Goal: Information Seeking & Learning: Learn about a topic

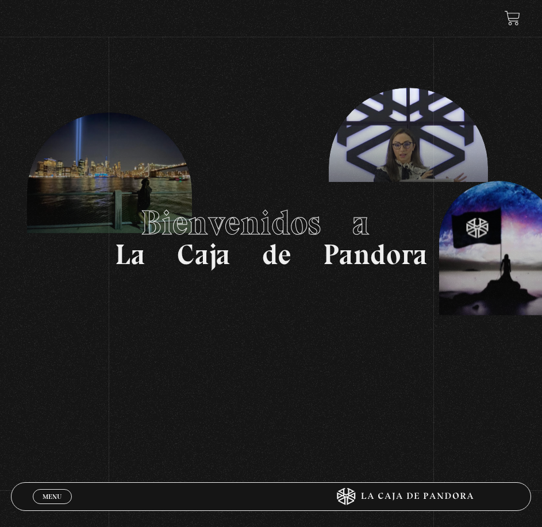
click at [41, 504] on link "Menu Cerrar" at bounding box center [52, 496] width 39 height 15
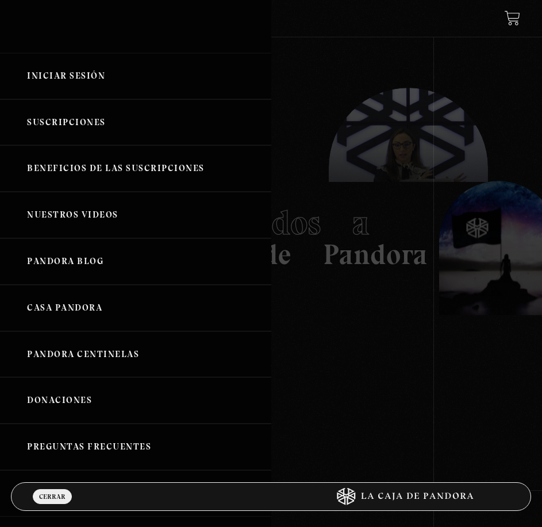
click at [26, 68] on link "Iniciar Sesión" at bounding box center [135, 76] width 271 height 47
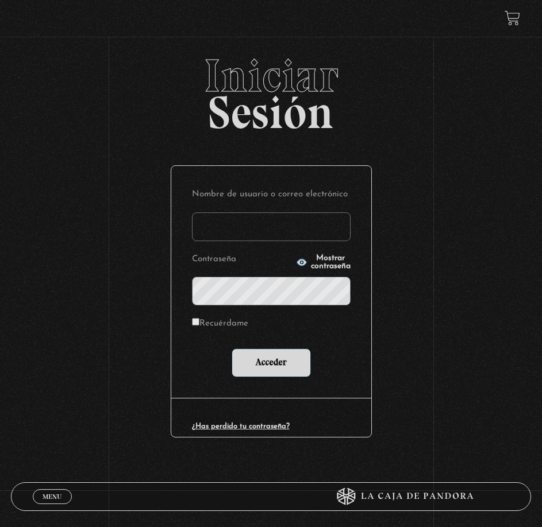
click at [232, 225] on input "Nombre de usuario o correo electrónico" at bounding box center [271, 227] width 159 height 29
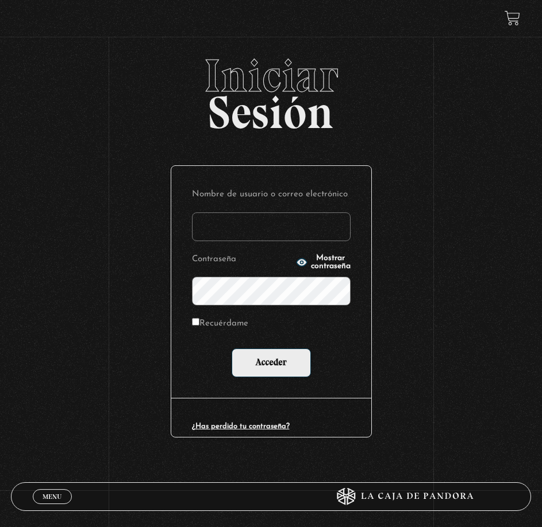
type input "roxy.alexa.s.v@gmail.com"
click at [226, 327] on label "Recuérdame" at bounding box center [220, 324] width 56 height 17
click at [199, 326] on input "Recuérdame" at bounding box center [195, 321] width 7 height 7
checkbox input "true"
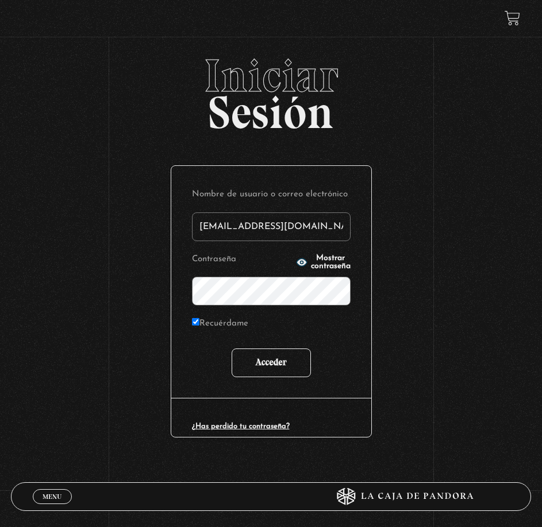
click at [257, 357] on input "Acceder" at bounding box center [271, 363] width 79 height 29
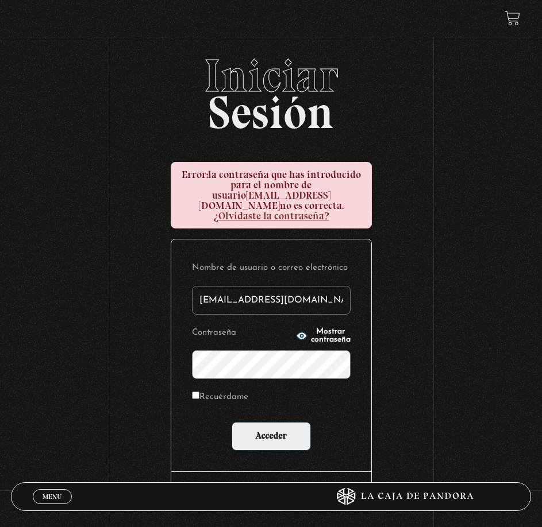
click at [217, 389] on label "Recuérdame" at bounding box center [220, 397] width 56 height 17
click at [199, 392] on input "Recuérdame" at bounding box center [195, 395] width 7 height 7
checkbox input "true"
click at [260, 426] on input "Acceder" at bounding box center [271, 436] width 79 height 29
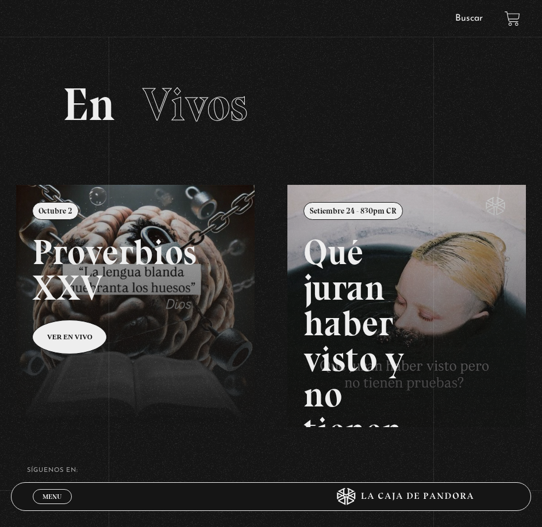
click at [53, 500] on span "Menu" at bounding box center [52, 496] width 19 height 7
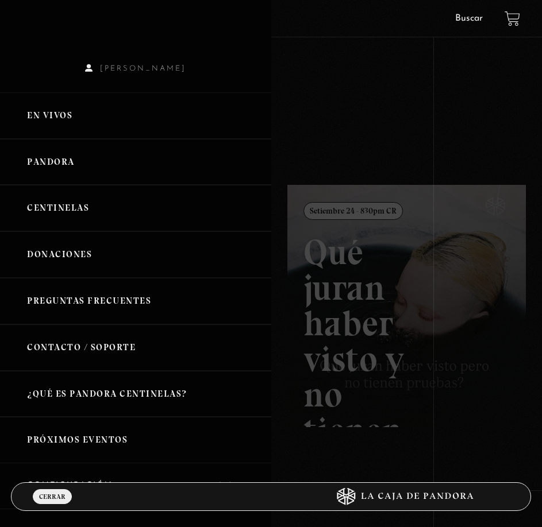
click at [55, 155] on link "Pandora" at bounding box center [135, 162] width 271 height 47
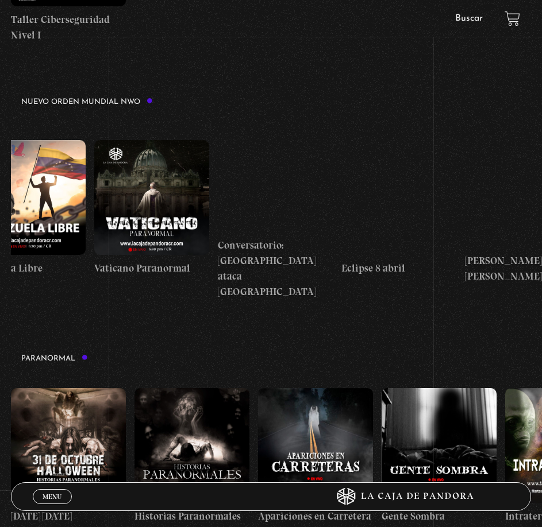
scroll to position [0, 2243]
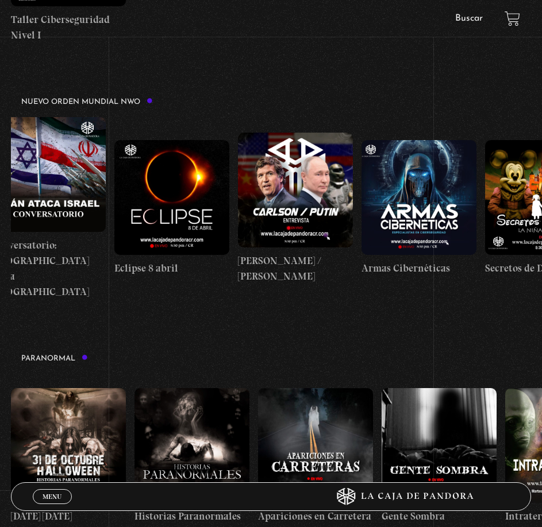
drag, startPoint x: 469, startPoint y: 221, endPoint x: -288, endPoint y: 264, distance: 757.7
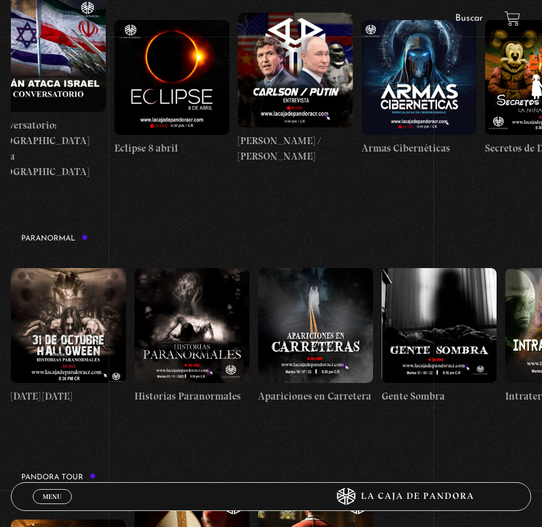
scroll to position [919, 0]
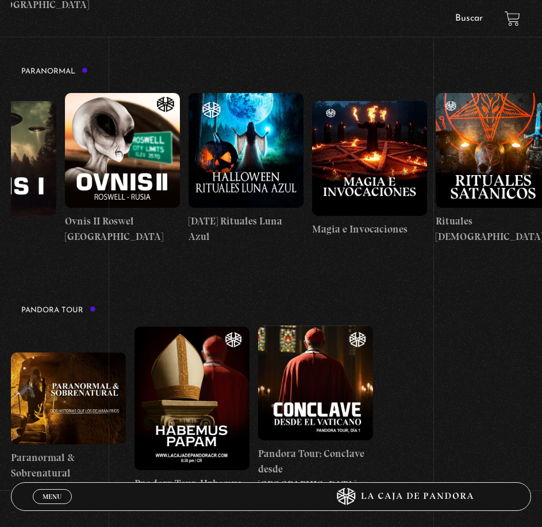
drag, startPoint x: 465, startPoint y: 176, endPoint x: -212, endPoint y: 207, distance: 677.4
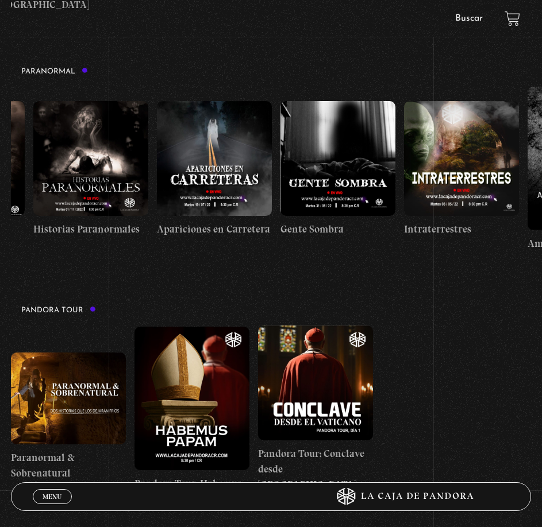
scroll to position [0, 0]
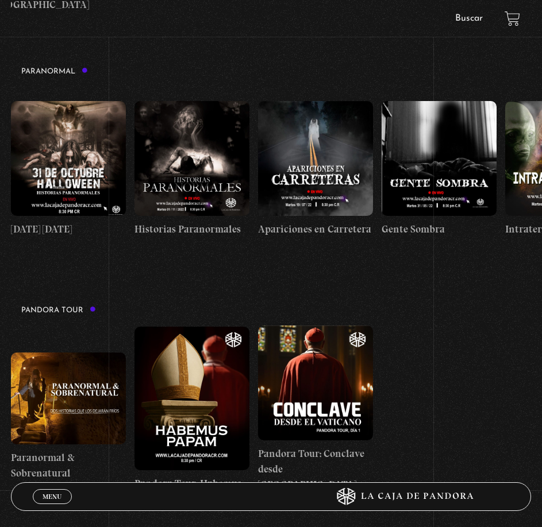
drag, startPoint x: 117, startPoint y: 194, endPoint x: 586, endPoint y: 214, distance: 469.8
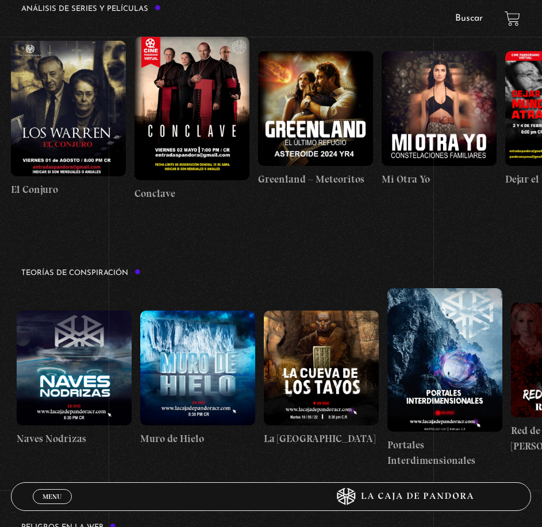
scroll to position [0, 317]
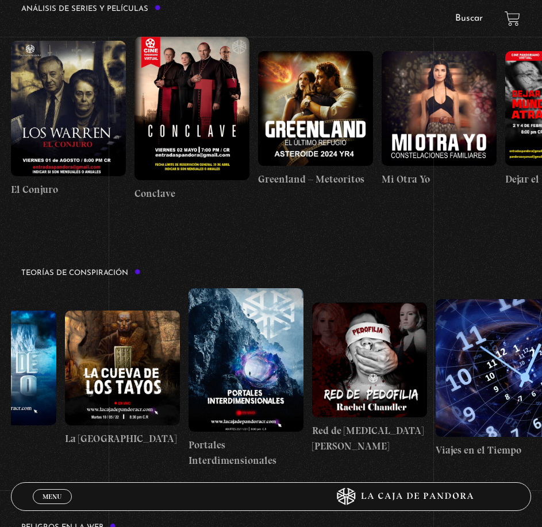
drag, startPoint x: 457, startPoint y: 352, endPoint x: -304, endPoint y: 344, distance: 761.2
click at [0, 344] on html "ingresar al sitio Ver Video Más Información Solicitar Por favor coloque su disp…" at bounding box center [271, 479] width 542 height 4405
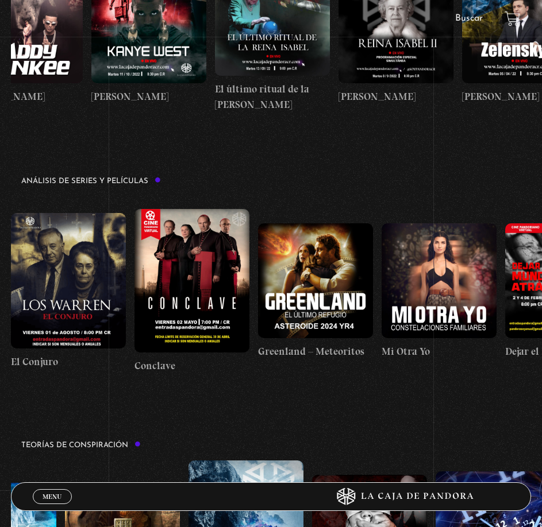
scroll to position [0, 1712]
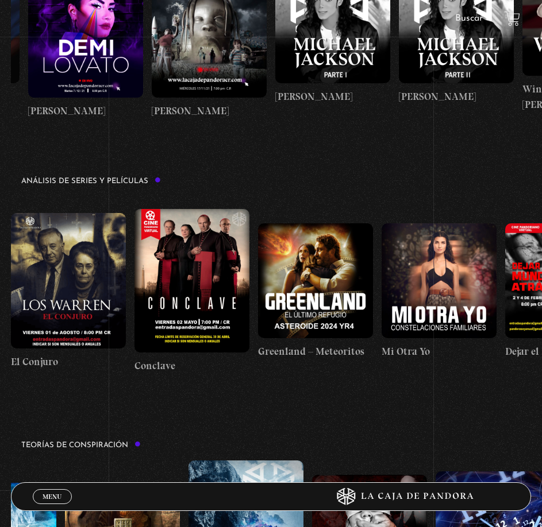
drag, startPoint x: 390, startPoint y: 22, endPoint x: -145, endPoint y: 24, distance: 535.4
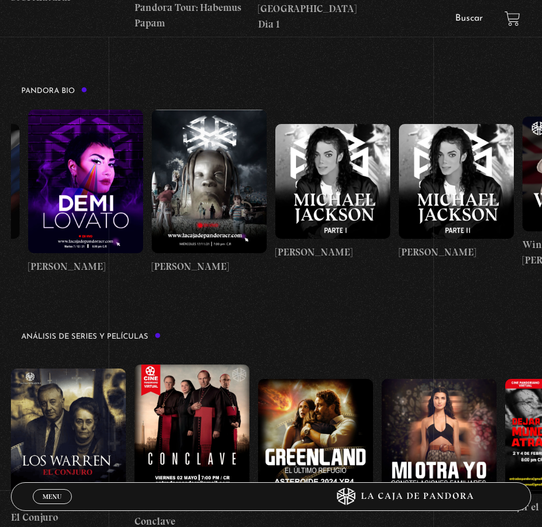
scroll to position [1379, 0]
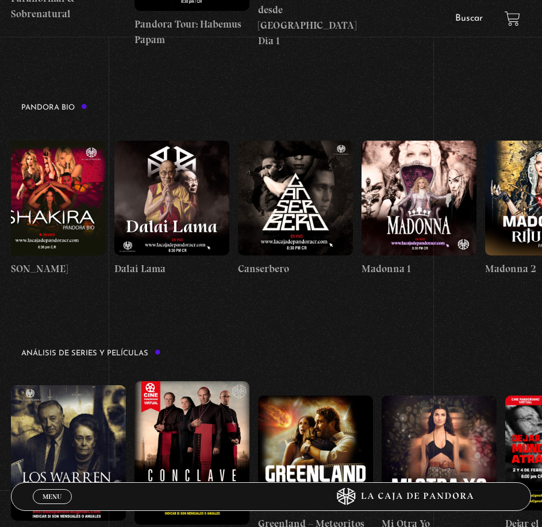
drag, startPoint x: 224, startPoint y: 157, endPoint x: 474, endPoint y: 209, distance: 255.2
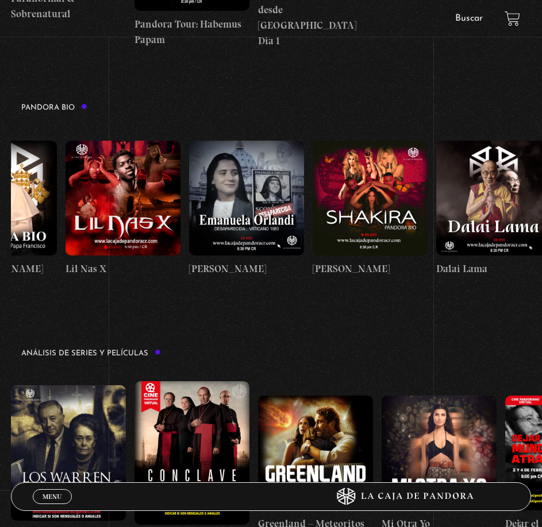
scroll to position [0, 0]
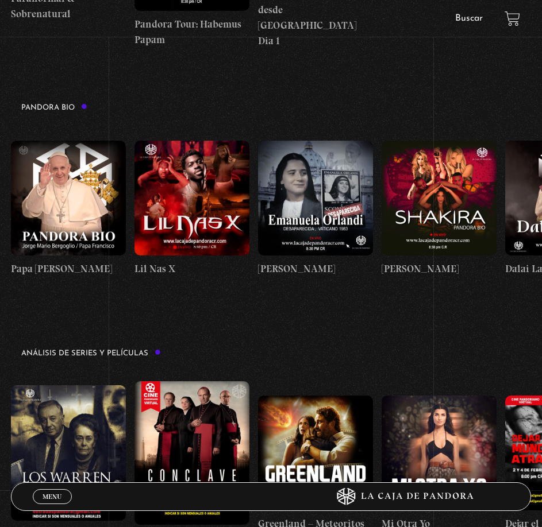
drag, startPoint x: 215, startPoint y: 208, endPoint x: 319, endPoint y: 307, distance: 143.4
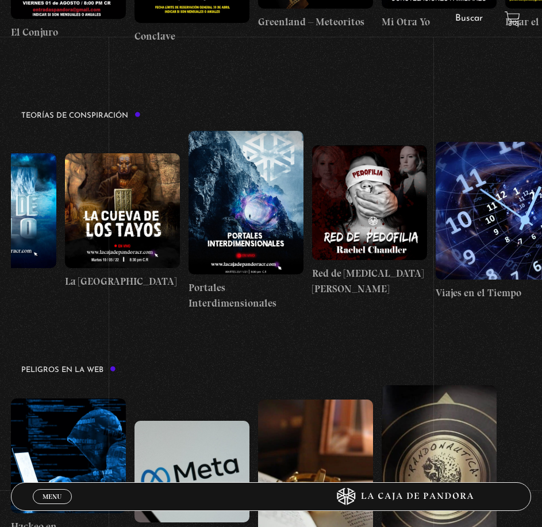
scroll to position [1896, 0]
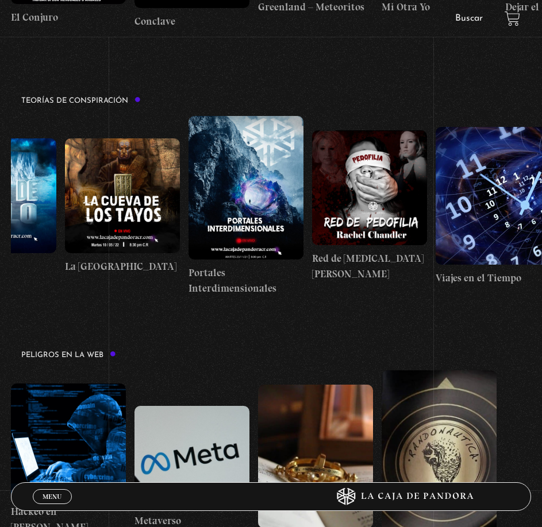
drag, startPoint x: 409, startPoint y: 235, endPoint x: 161, endPoint y: 290, distance: 254.2
click at [162, 254] on div "Arca de la Alianza Desclasificado Naves Nodrizas Muro de Hielo La Cueva de los …" at bounding box center [113, 206] width 839 height 180
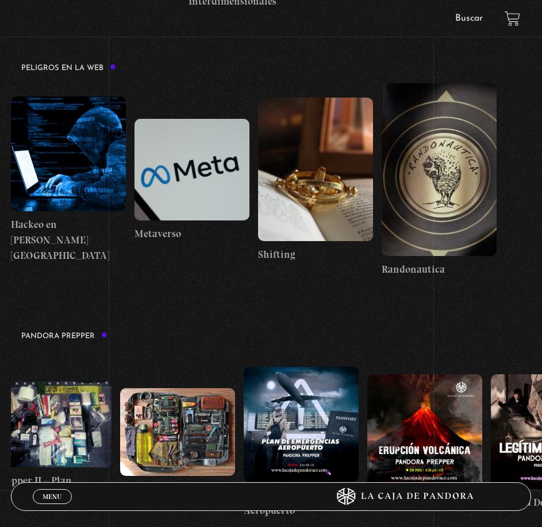
scroll to position [0, 1585]
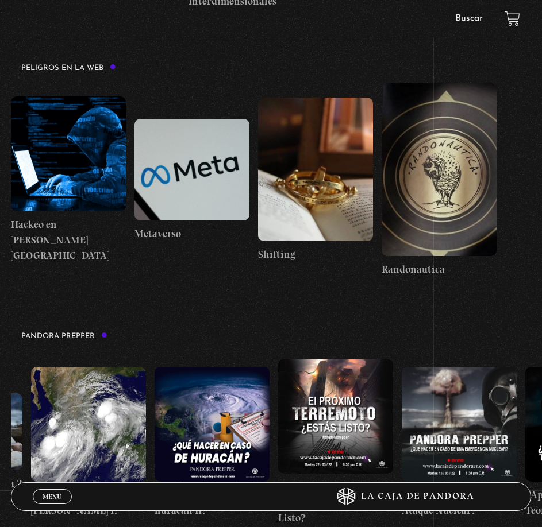
drag, startPoint x: 331, startPoint y: 386, endPoint x: -14, endPoint y: 399, distance: 346.0
click at [0, 399] on html "ingresar al sitio Ver Video Más Información Solicitar Por favor coloque su disp…" at bounding box center [271, 19] width 542 height 4405
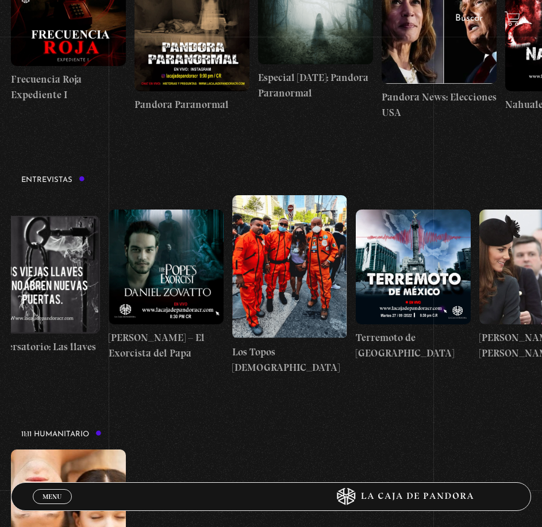
scroll to position [0, 440]
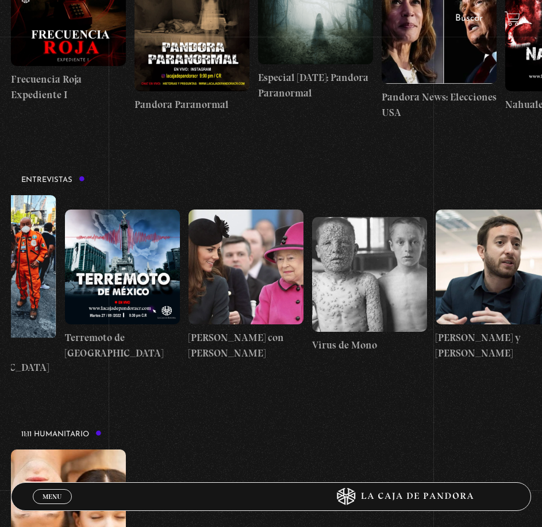
drag, startPoint x: 360, startPoint y: 272, endPoint x: 207, endPoint y: 274, distance: 152.8
click at [207, 274] on div "Maria Gabriela de Faria Conversatorio: Las llaves Daniel Zovatto – El Exorcista…" at bounding box center [50, 285] width 959 height 180
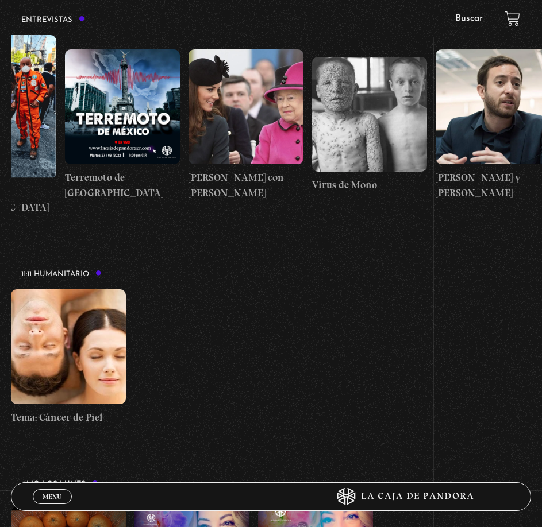
scroll to position [3325, 0]
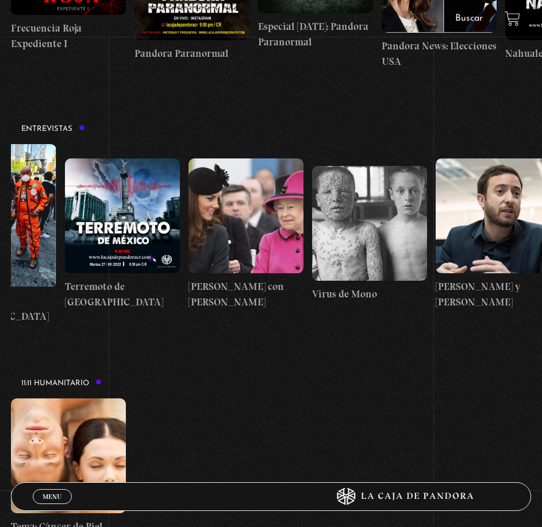
drag, startPoint x: 435, startPoint y: 233, endPoint x: 158, endPoint y: 248, distance: 277.9
click at [160, 244] on div "Maria Gabriela de Faria Conversatorio: Las llaves Daniel Zovatto – El Exorcista…" at bounding box center [50, 234] width 959 height 180
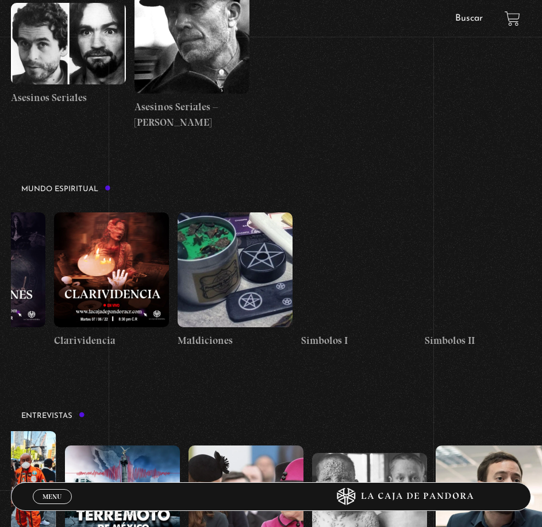
scroll to position [0, 1922]
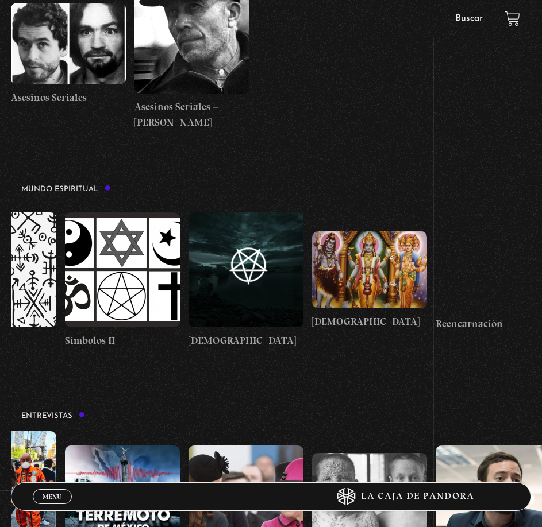
drag, startPoint x: 426, startPoint y: 244, endPoint x: -281, endPoint y: 271, distance: 707.7
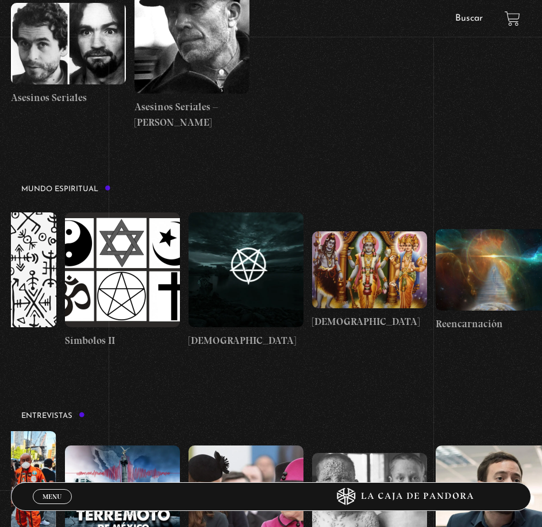
drag, startPoint x: 370, startPoint y: 244, endPoint x: 78, endPoint y: 257, distance: 292.1
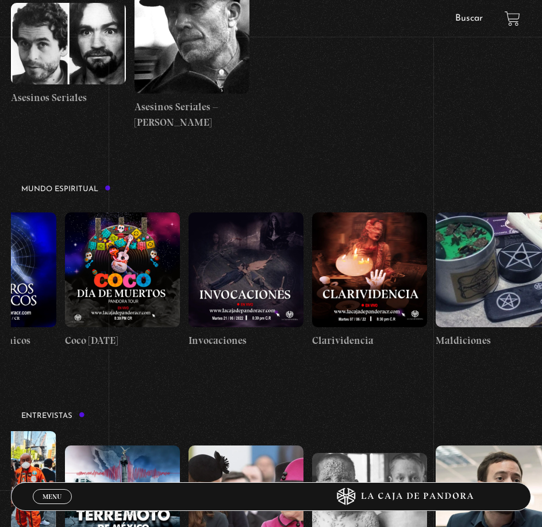
scroll to position [0, 1296]
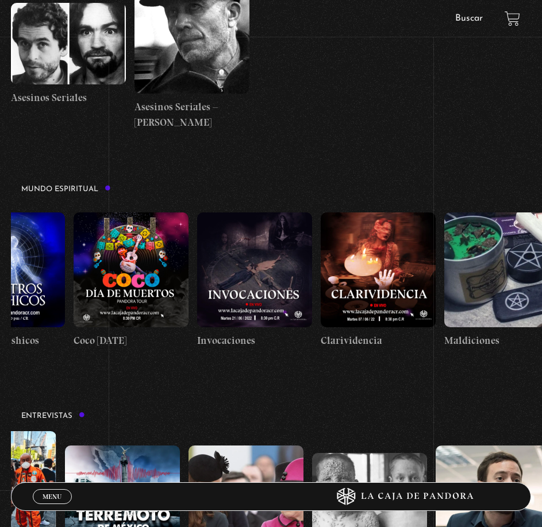
drag, startPoint x: 75, startPoint y: 225, endPoint x: 200, endPoint y: 266, distance: 131.9
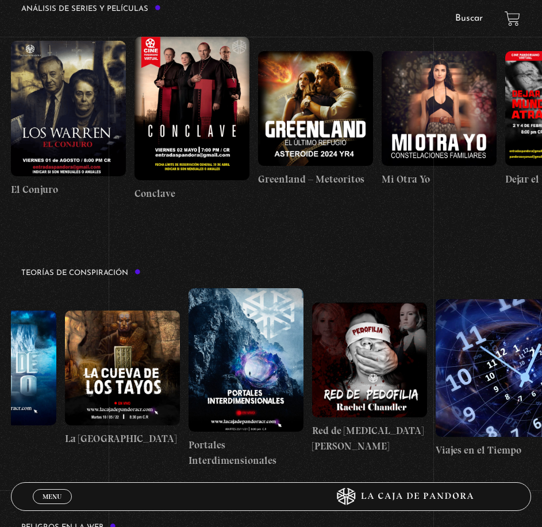
scroll to position [1717, 0]
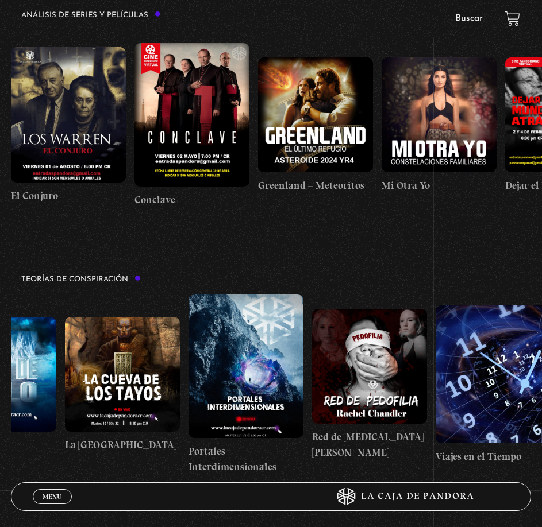
drag, startPoint x: 332, startPoint y: 362, endPoint x: 149, endPoint y: 369, distance: 182.8
click at [149, 368] on div "Arca de la Alianza Desclasificado Naves Nodrizas Muro de Hielo La Cueva de los …" at bounding box center [113, 385] width 839 height 180
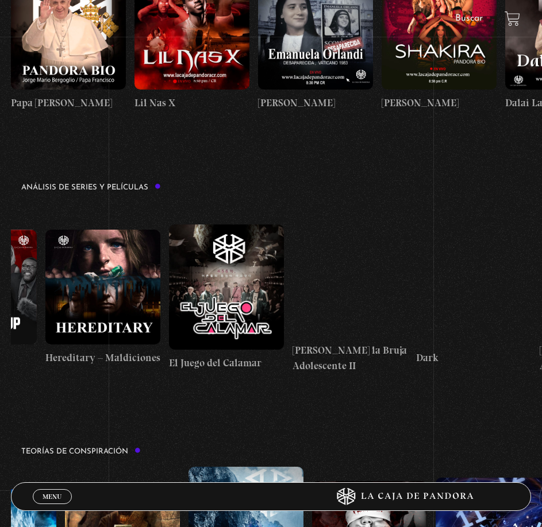
scroll to position [0, 2192]
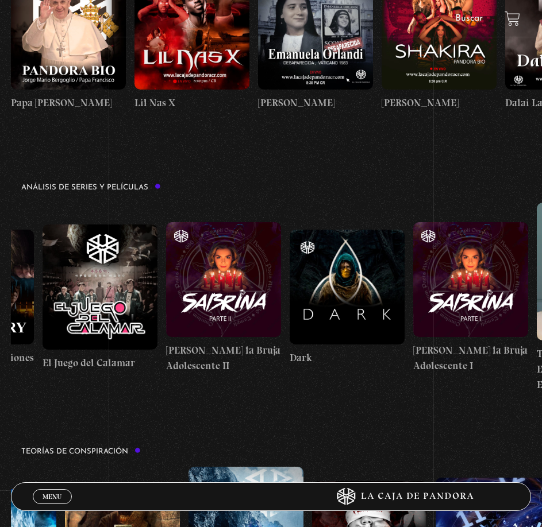
drag, startPoint x: 454, startPoint y: 285, endPoint x: -129, endPoint y: 278, distance: 582.5
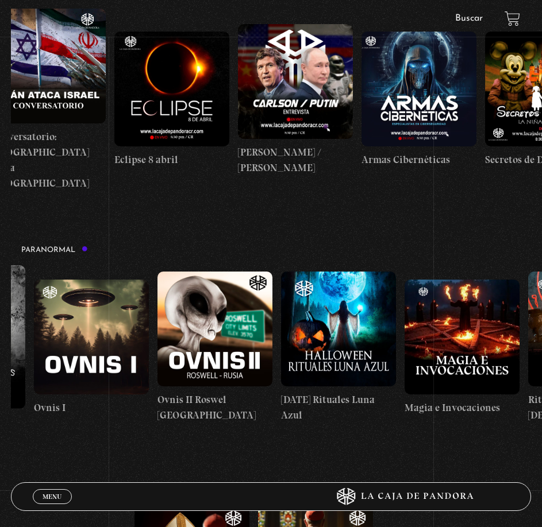
scroll to position [0, 811]
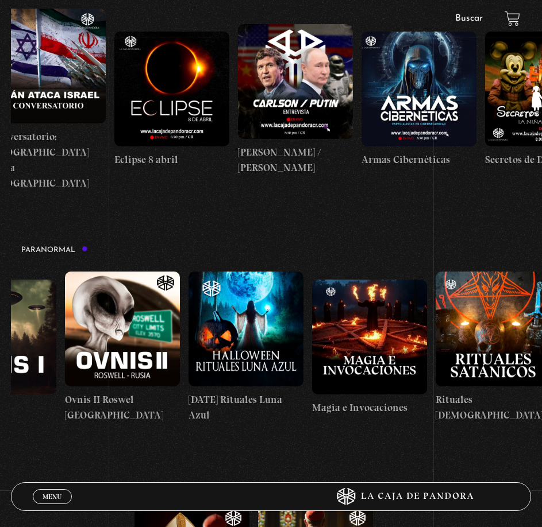
drag, startPoint x: 492, startPoint y: 335, endPoint x: 348, endPoint y: 318, distance: 145.2
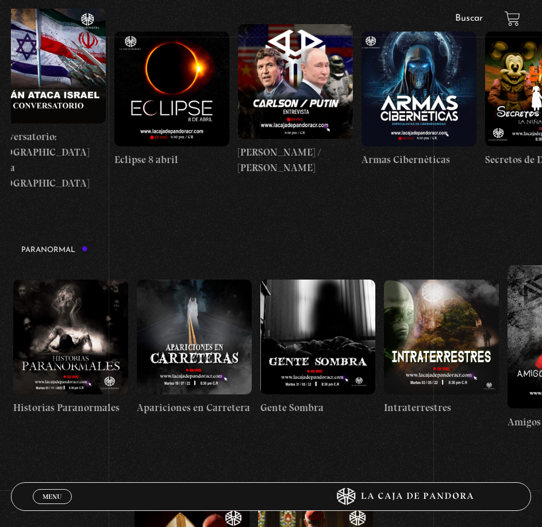
scroll to position [0, 0]
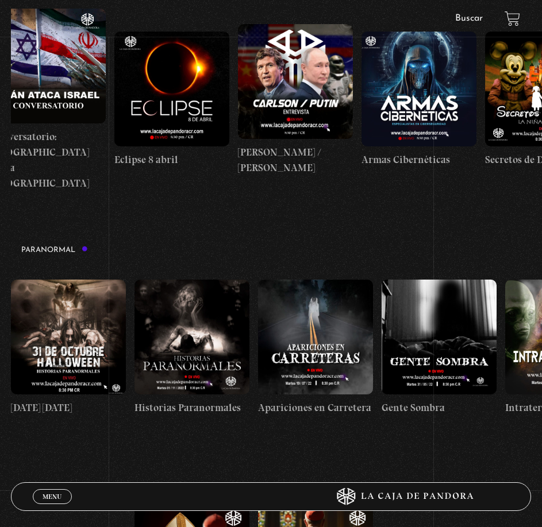
drag, startPoint x: 67, startPoint y: 314, endPoint x: 377, endPoint y: 299, distance: 310.0
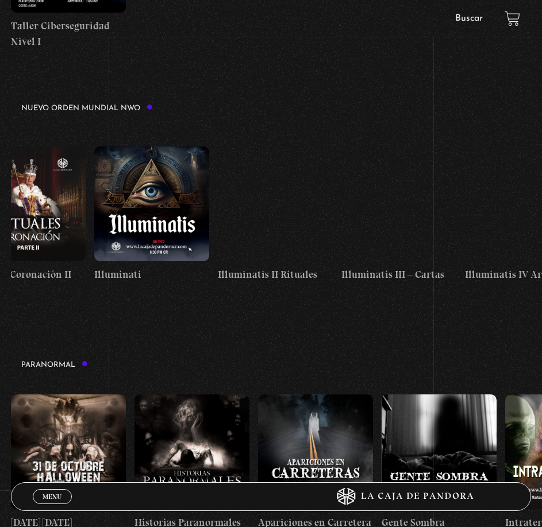
scroll to position [0, 4383]
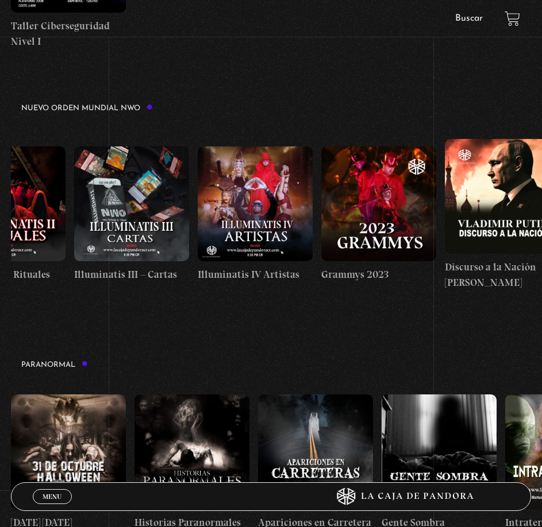
drag, startPoint x: 425, startPoint y: 210, endPoint x: 149, endPoint y: 223, distance: 276.0
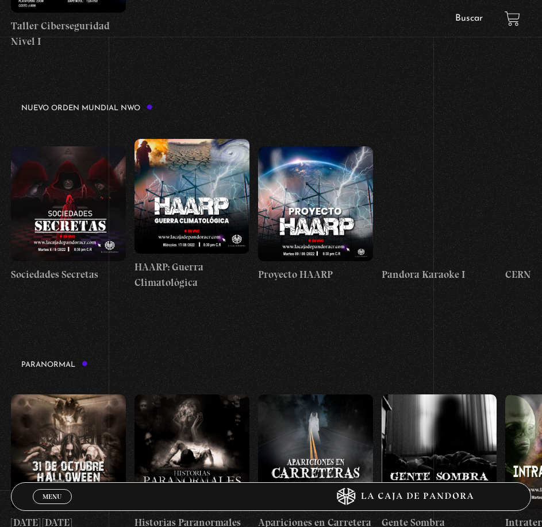
drag, startPoint x: 327, startPoint y: 205, endPoint x: 156, endPoint y: 213, distance: 171.3
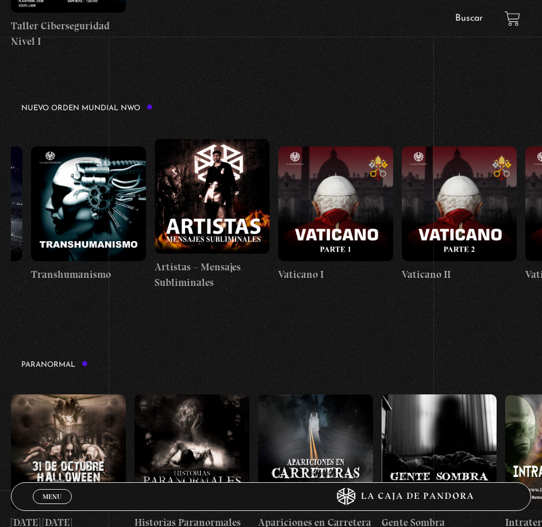
drag, startPoint x: 369, startPoint y: 203, endPoint x: 126, endPoint y: 206, distance: 243.6
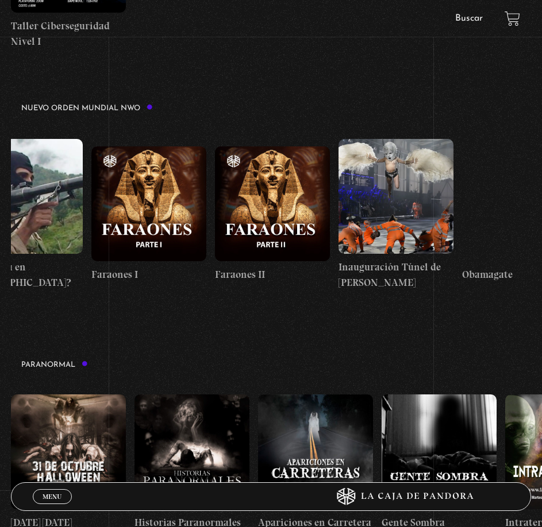
scroll to position [0, 9332]
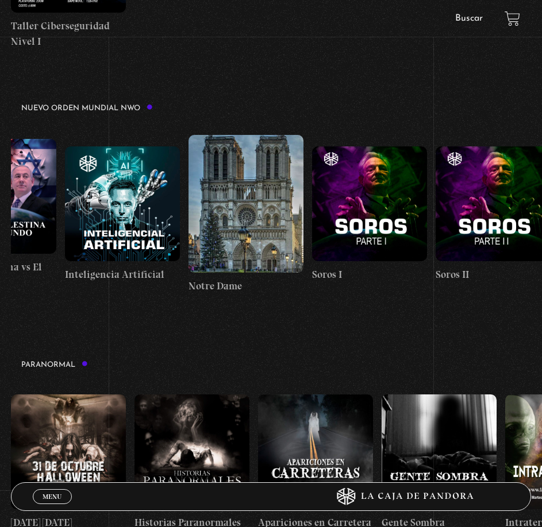
drag, startPoint x: 434, startPoint y: 215, endPoint x: 128, endPoint y: 220, distance: 306.8
drag, startPoint x: 404, startPoint y: 221, endPoint x: 149, endPoint y: 212, distance: 254.6
click at [149, 212] on div "ONU" at bounding box center [276, 215] width 531 height 183
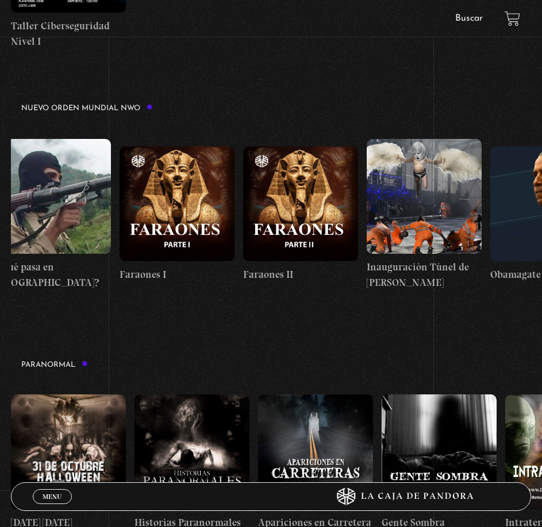
drag, startPoint x: 194, startPoint y: 211, endPoint x: 319, endPoint y: 221, distance: 125.6
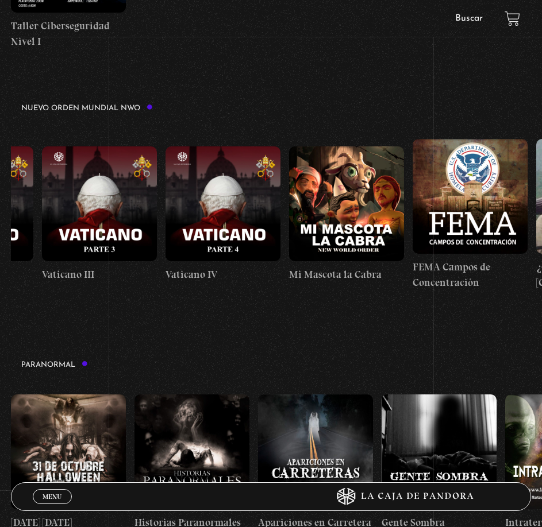
drag, startPoint x: 240, startPoint y: 205, endPoint x: 343, endPoint y: 209, distance: 103.5
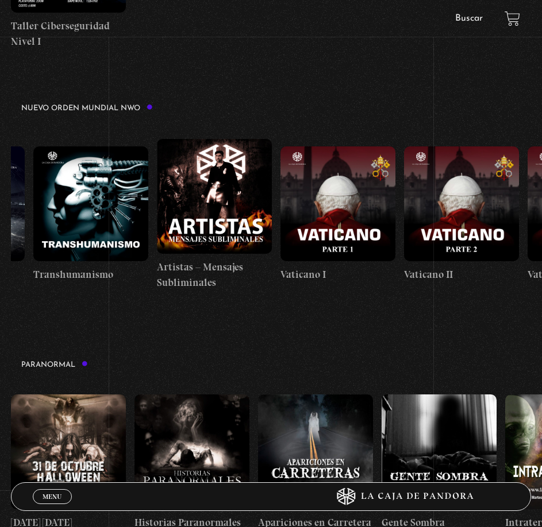
drag, startPoint x: 260, startPoint y: 200, endPoint x: 323, endPoint y: 198, distance: 63.2
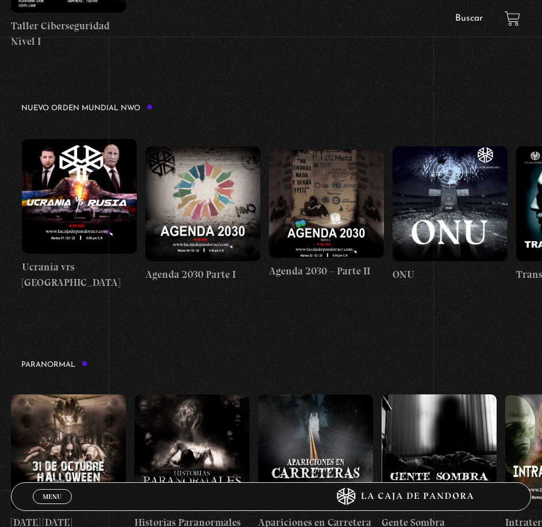
drag, startPoint x: 237, startPoint y: 186, endPoint x: 331, endPoint y: 195, distance: 95.3
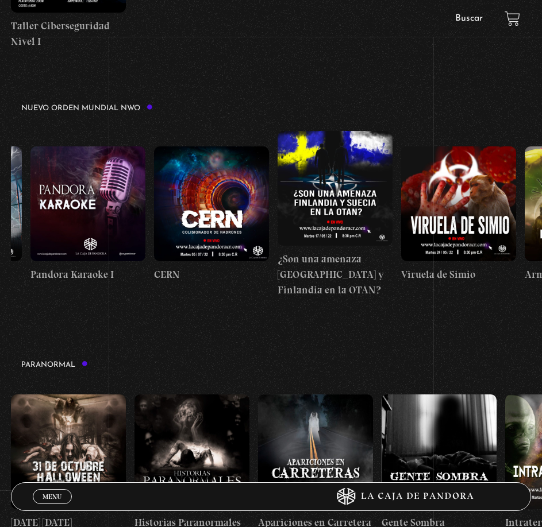
drag, startPoint x: 258, startPoint y: 187, endPoint x: 408, endPoint y: 203, distance: 150.2
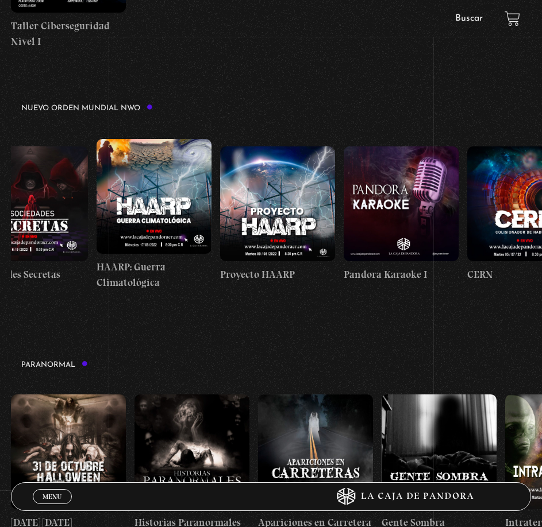
scroll to position [0, 5846]
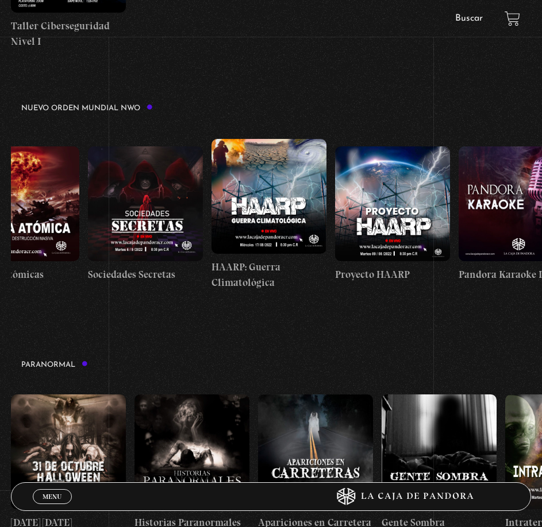
drag, startPoint x: 179, startPoint y: 179, endPoint x: 264, endPoint y: 192, distance: 85.6
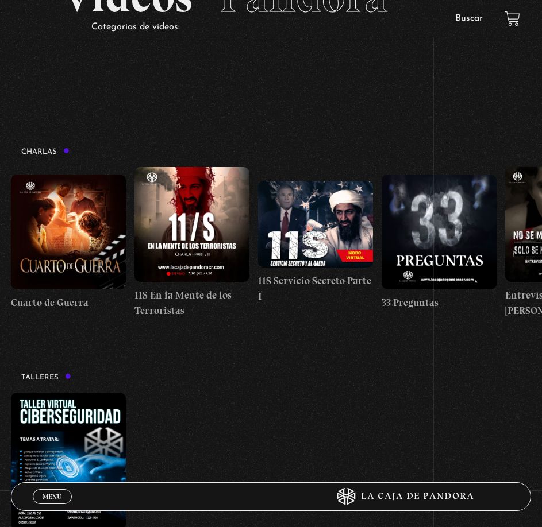
scroll to position [0, 317]
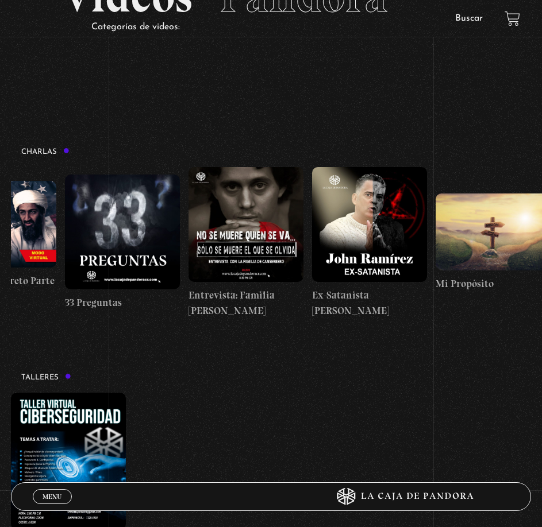
drag, startPoint x: 365, startPoint y: 222, endPoint x: 35, endPoint y: 202, distance: 330.9
click at [35, 202] on div "Cuarto de Guerra 11S En la Mente de los Terroristas 11S Servicio Secreto Parte …" at bounding box center [113, 243] width 839 height 152
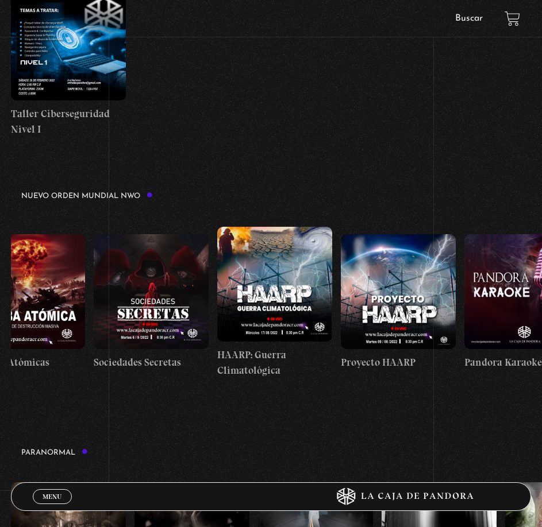
scroll to position [798, 0]
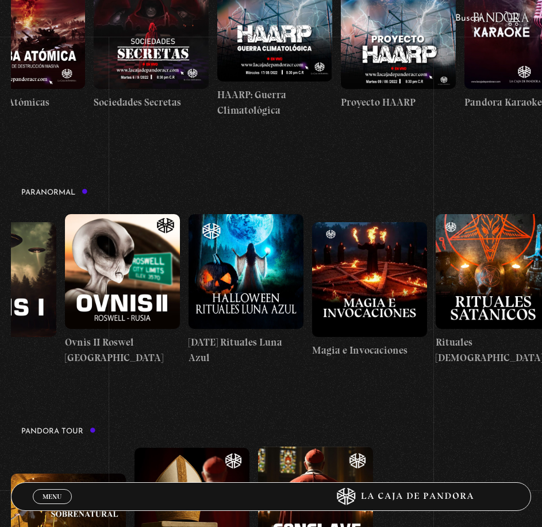
drag, startPoint x: 452, startPoint y: 304, endPoint x: 194, endPoint y: 292, distance: 258.8
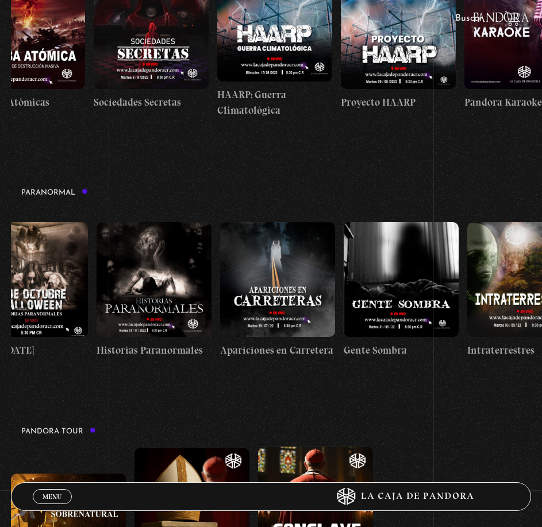
scroll to position [0, 0]
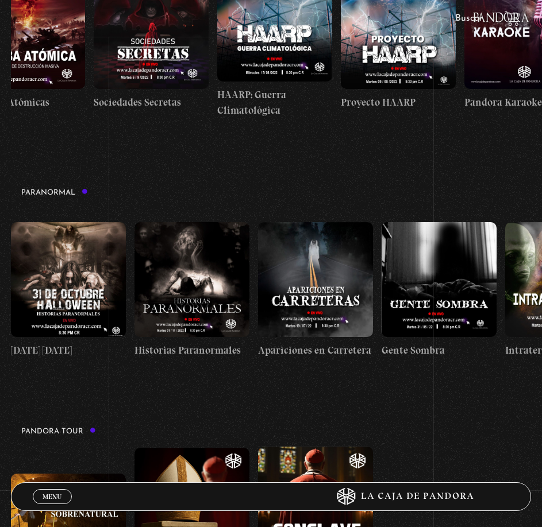
drag, startPoint x: 183, startPoint y: 281, endPoint x: 464, endPoint y: 240, distance: 284.0
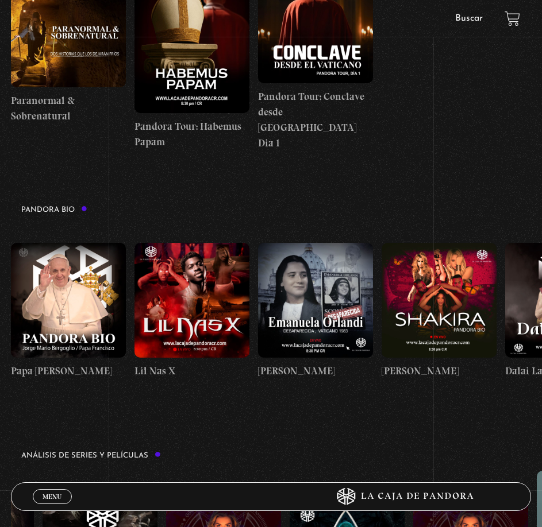
scroll to position [1315, 0]
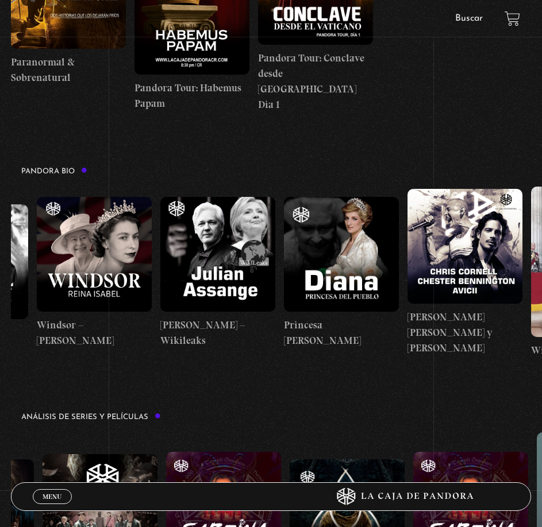
drag, startPoint x: 453, startPoint y: 283, endPoint x: -85, endPoint y: 281, distance: 537.7
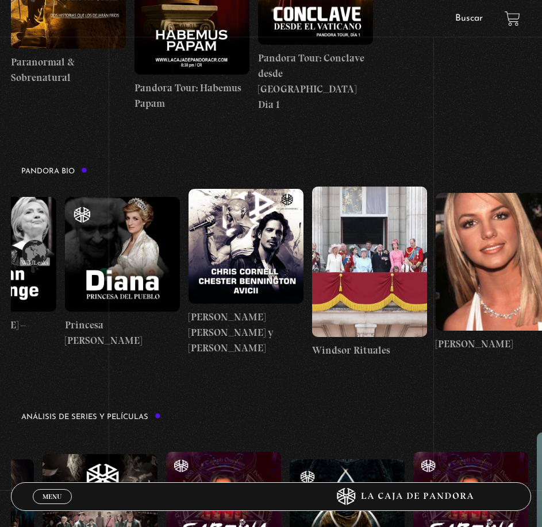
drag, startPoint x: 404, startPoint y: 263, endPoint x: 241, endPoint y: 261, distance: 163.1
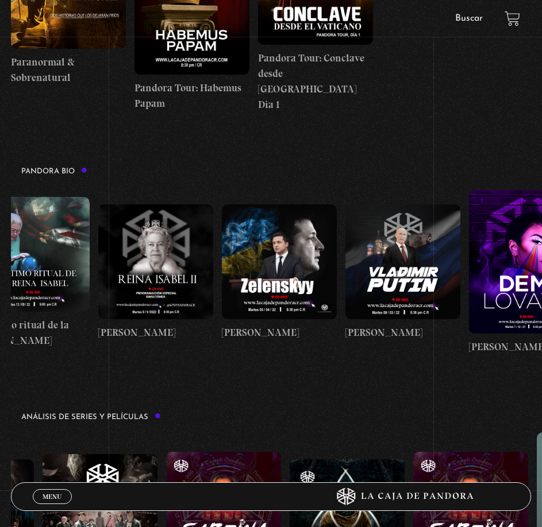
drag, startPoint x: 208, startPoint y: 259, endPoint x: 299, endPoint y: 269, distance: 91.3
click at [438, 270] on div "Papa Francisco Lil Nas X Emanuela Orlandi Shakira Dalai Lama Canserbero Madonna…" at bounding box center [178, 273] width 2877 height 172
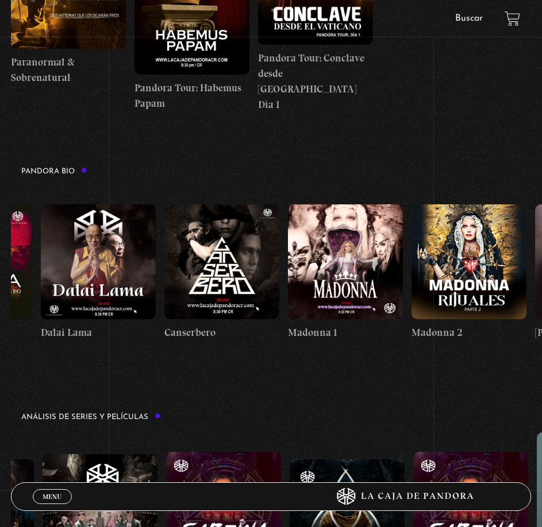
drag, startPoint x: 188, startPoint y: 263, endPoint x: 359, endPoint y: 273, distance: 171.5
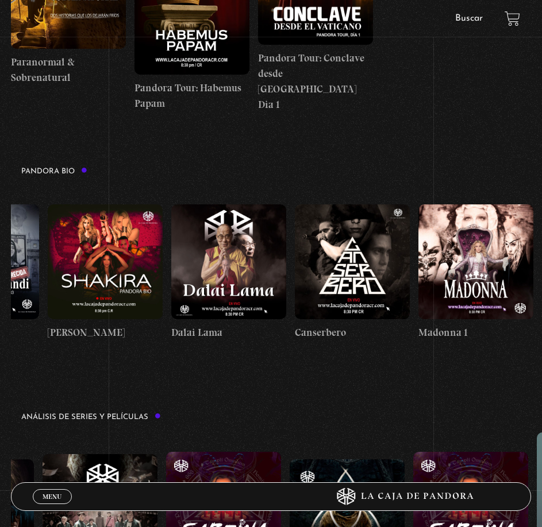
scroll to position [0, 0]
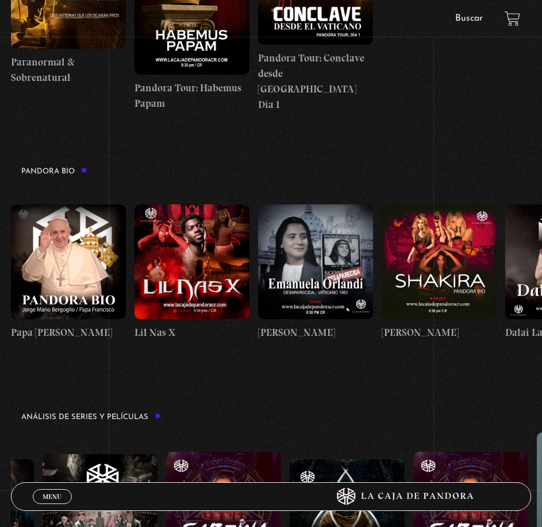
drag, startPoint x: 160, startPoint y: 264, endPoint x: 312, endPoint y: 262, distance: 151.7
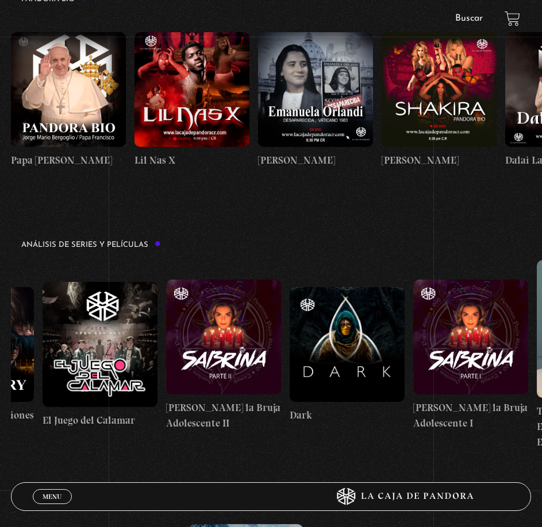
scroll to position [0, 2293]
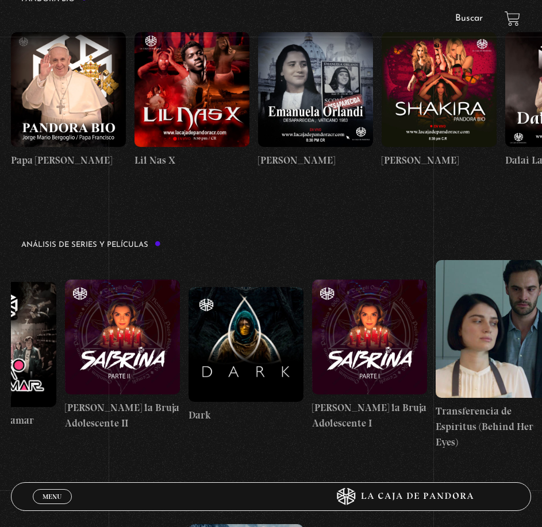
drag, startPoint x: 353, startPoint y: 356, endPoint x: 107, endPoint y: 356, distance: 246.4
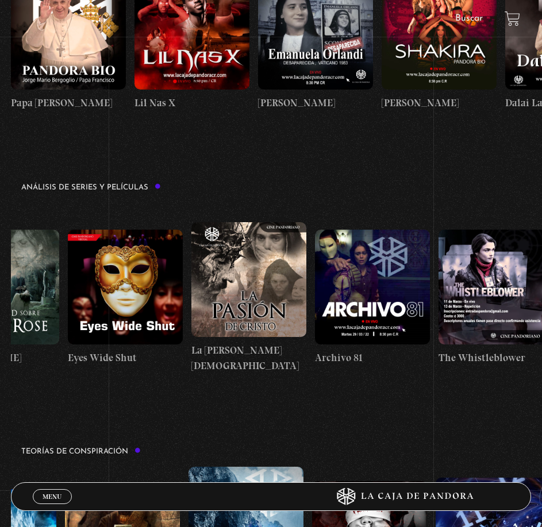
scroll to position [0, 1419]
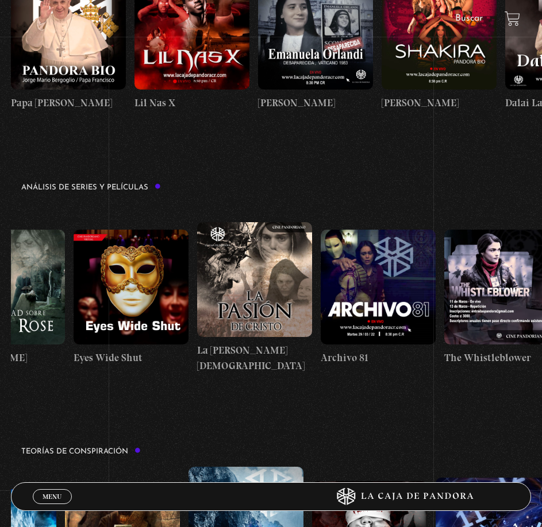
drag, startPoint x: 115, startPoint y: 279, endPoint x: 260, endPoint y: 267, distance: 144.6
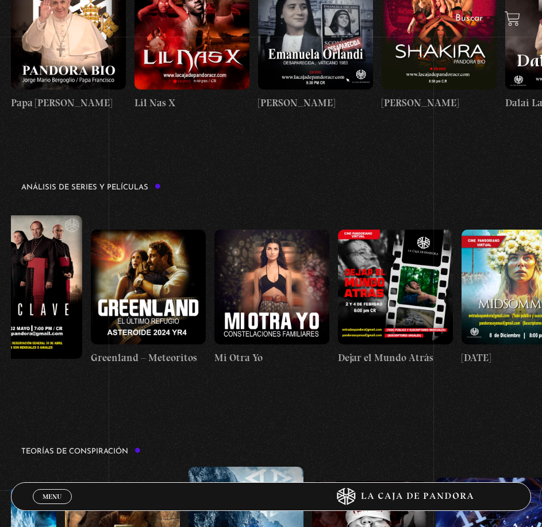
scroll to position [0, 161]
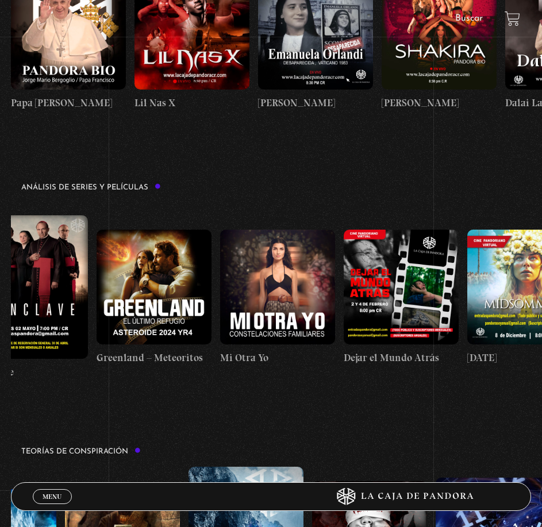
drag, startPoint x: 133, startPoint y: 261, endPoint x: 384, endPoint y: 286, distance: 252.9
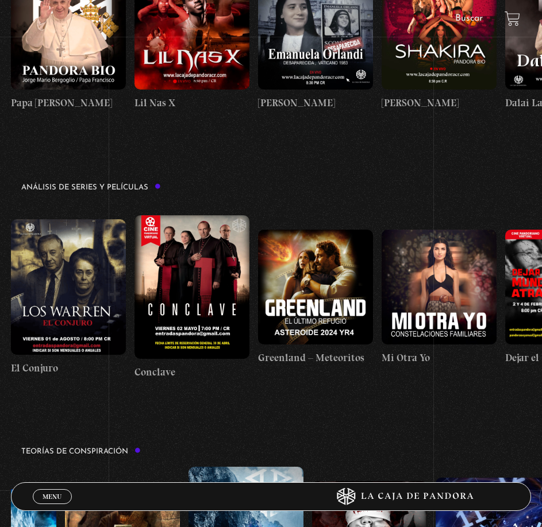
drag, startPoint x: 217, startPoint y: 268, endPoint x: 316, endPoint y: 275, distance: 99.0
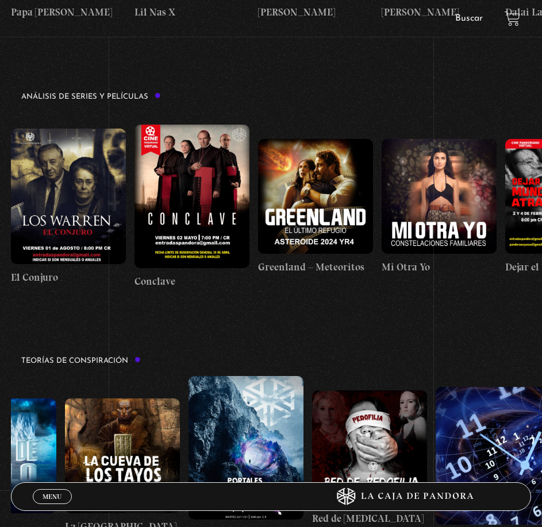
scroll to position [1832, 0]
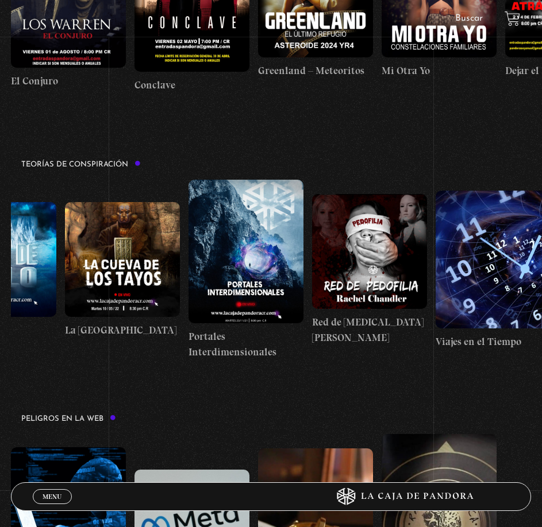
drag, startPoint x: 312, startPoint y: 260, endPoint x: 226, endPoint y: 261, distance: 86.2
click at [232, 261] on div "Arca de la Alianza Desclasificado Naves Nodrizas Muro de Hielo La Cueva de los …" at bounding box center [113, 270] width 839 height 180
drag, startPoint x: 453, startPoint y: 270, endPoint x: 253, endPoint y: 230, distance: 204.4
click at [306, 240] on div "Arca de la Alianza Desclasificado Naves Nodrizas Muro de Hielo La Cueva de los …" at bounding box center [113, 270] width 839 height 180
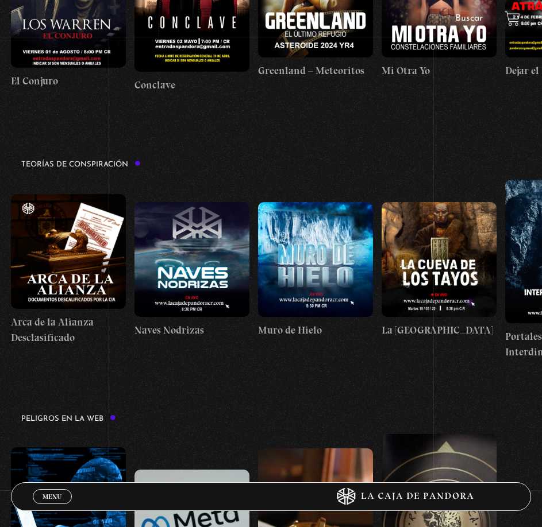
drag
click at [390, 237] on div "Arca de la Alianza Desclasificado Naves Nodrizas Muro de Hielo La Cueva de los …" at bounding box center [430, 270] width 839 height 180
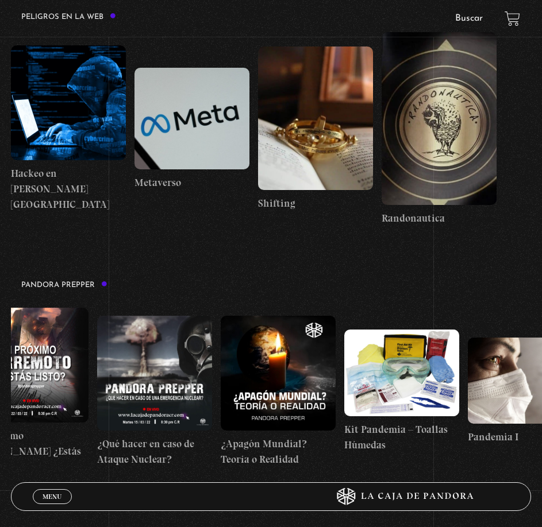
scroll to position [0, 2293]
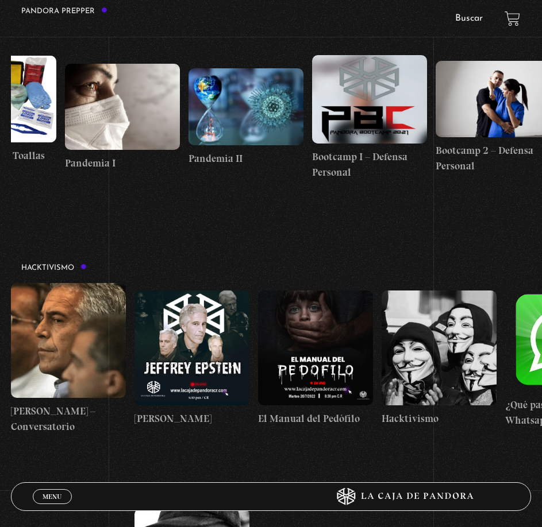
scroll to position [0, 0]
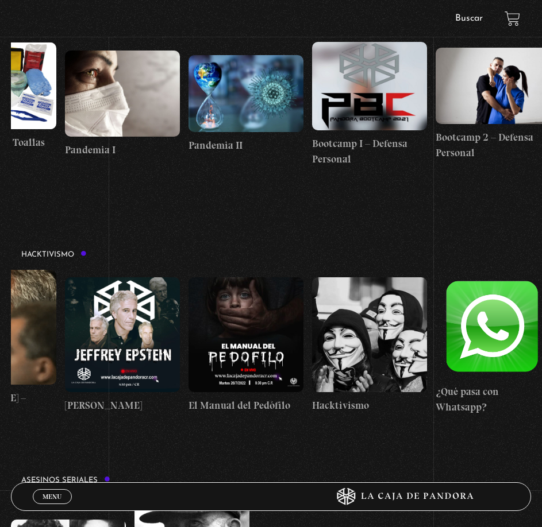
click at [231, 288] on div "Jeffrey Epstein – Conversatorio Jeffrey Epstein El Manual del Pedófilo Hacktivi…" at bounding box center [240, 346] width 599 height 152
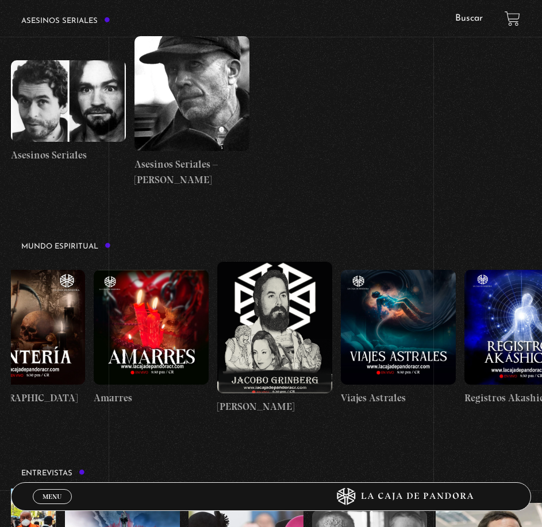
click at [303, 340] on div "Frecuencia Roja Expediente I Pandora Paranormal Especial Halloween: Pandora Par…" at bounding box center [427, 338] width 2397 height 153
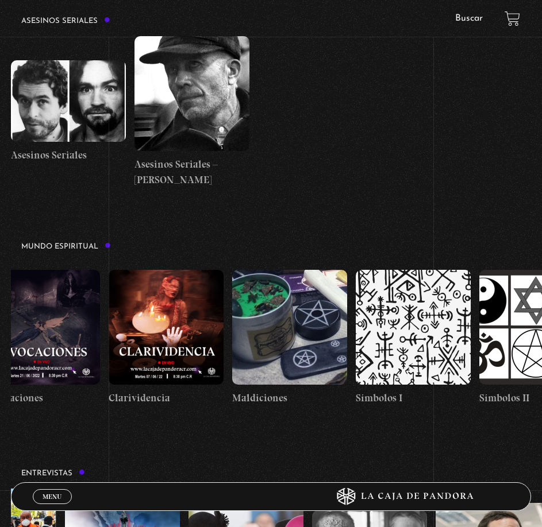
scroll to position [0, 1922]
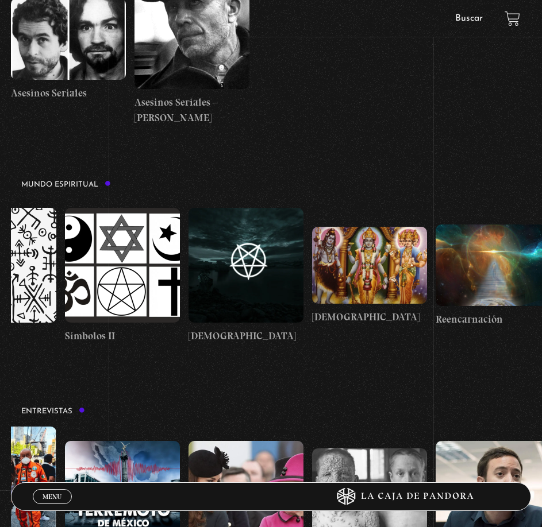
scroll to position [3211, 0]
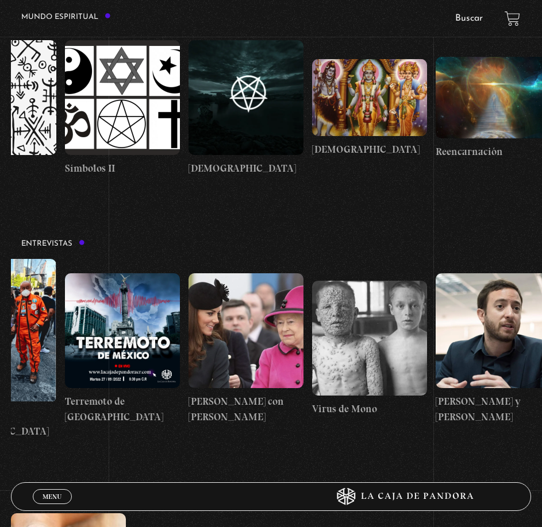
click at [65, 492] on link "Menu Cerrar" at bounding box center [52, 496] width 39 height 15
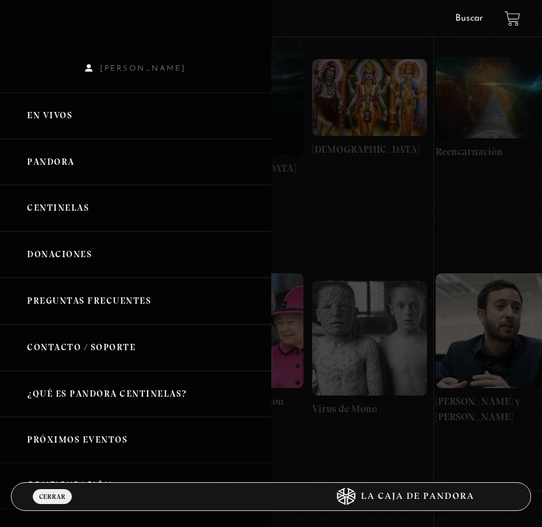
click at [72, 213] on link "Centinelas" at bounding box center [135, 208] width 271 height 47
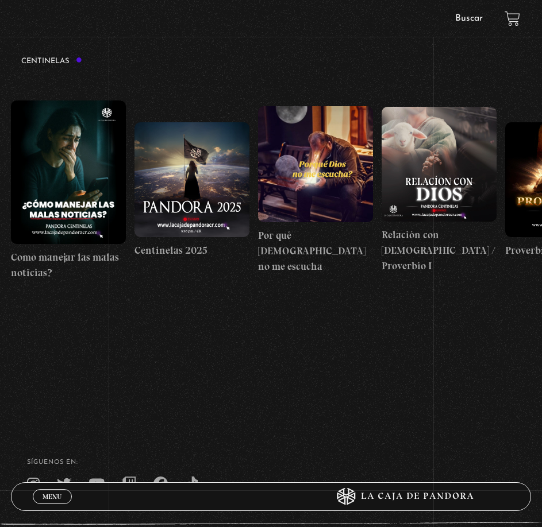
scroll to position [172, 0]
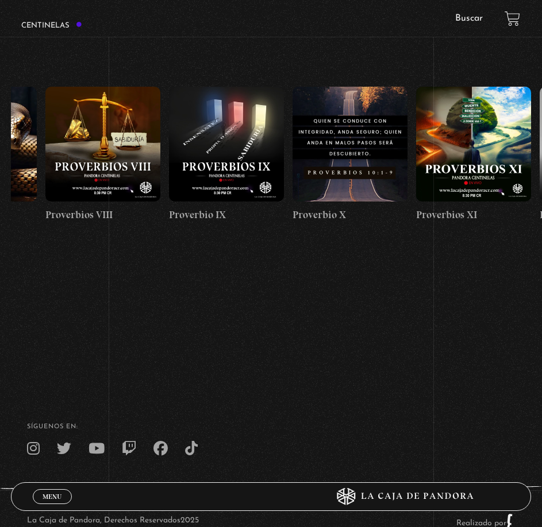
drag, startPoint x: 508, startPoint y: 170, endPoint x: 221, endPoint y: 168, distance: 287.2
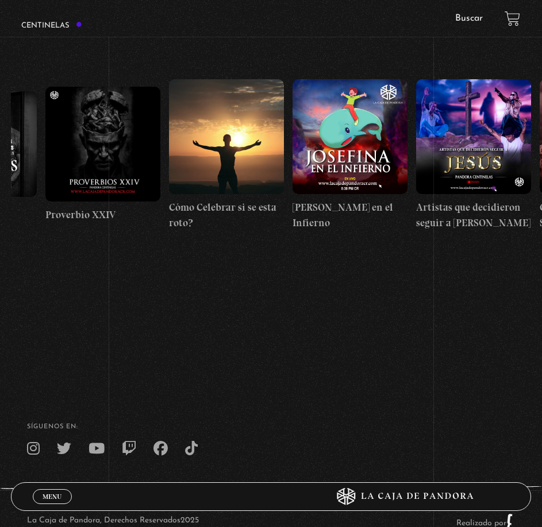
drag, startPoint x: 402, startPoint y: 145, endPoint x: 119, endPoint y: 137, distance: 282.7
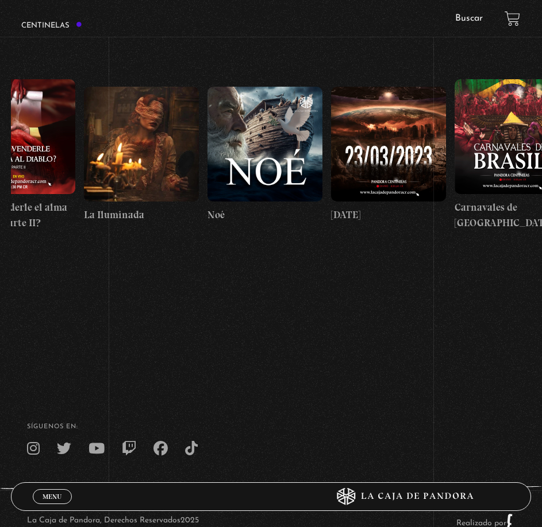
drag, startPoint x: 396, startPoint y: 142, endPoint x: 143, endPoint y: 144, distance: 252.8
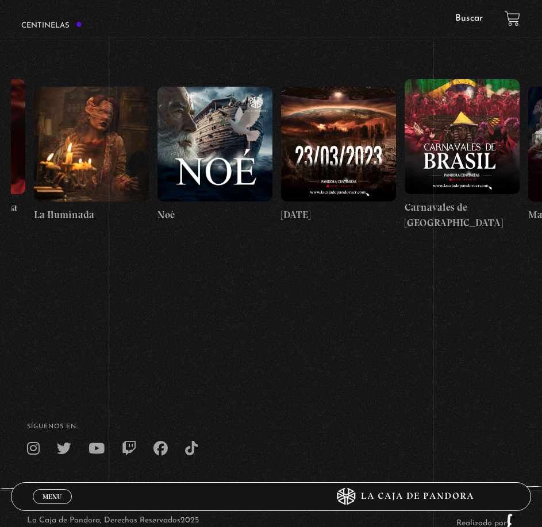
scroll to position [0, 5118]
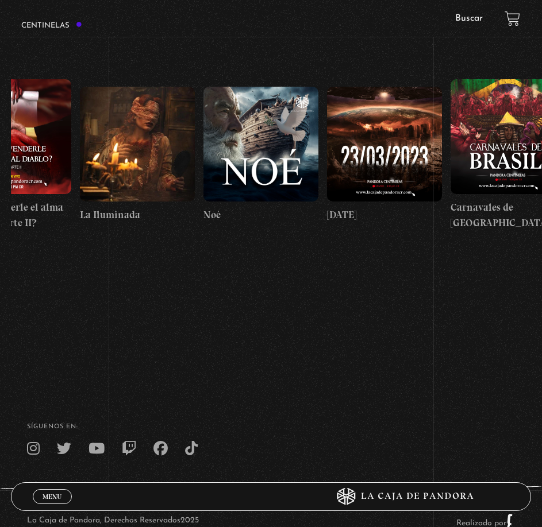
drag, startPoint x: 404, startPoint y: 144, endPoint x: 411, endPoint y: 141, distance: 6.7
click at [411, 141] on figure at bounding box center [384, 144] width 115 height 115
click at [148, 106] on figure at bounding box center [137, 144] width 115 height 115
